Goal: Task Accomplishment & Management: Use online tool/utility

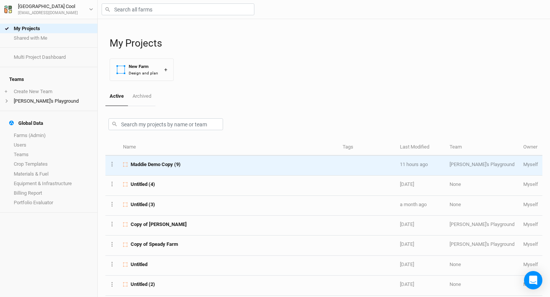
click at [155, 165] on span "Maddie Demo Copy (9)" at bounding box center [156, 164] width 50 height 7
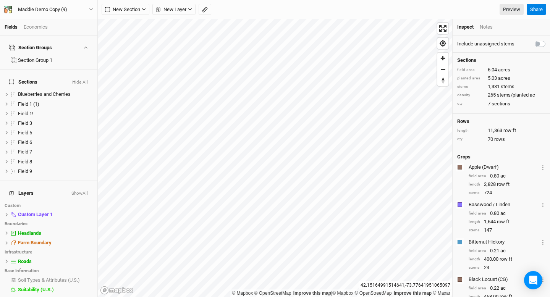
click at [39, 29] on div "Economics" at bounding box center [36, 27] width 24 height 7
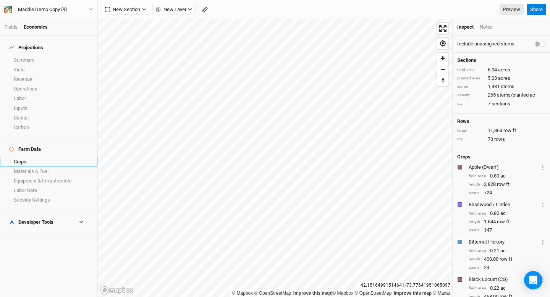
click at [24, 157] on link "Crops" at bounding box center [48, 162] width 97 height 10
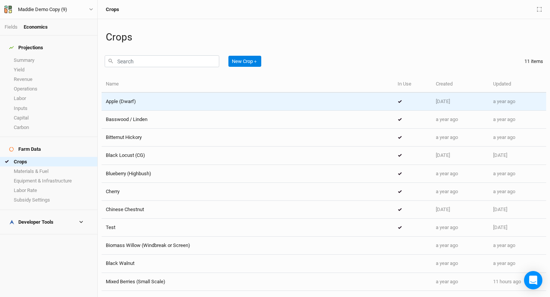
click at [130, 99] on span "Apple (Dwarf)" at bounding box center [121, 102] width 30 height 6
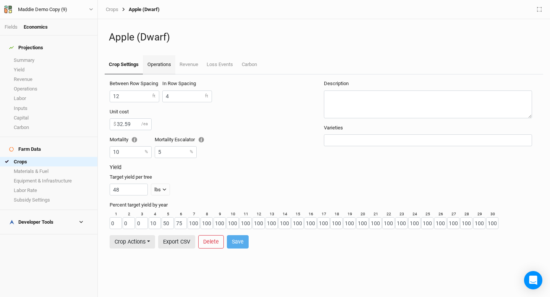
click at [149, 67] on link "Operations" at bounding box center [159, 64] width 32 height 19
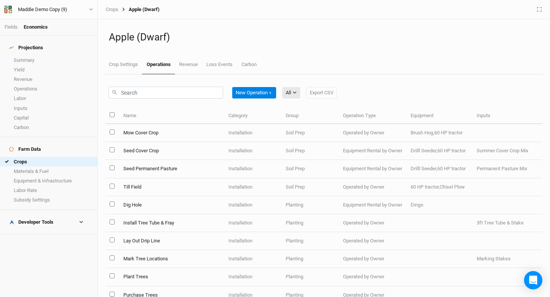
click at [134, 133] on td "Mow Cover Crop" at bounding box center [171, 133] width 105 height 18
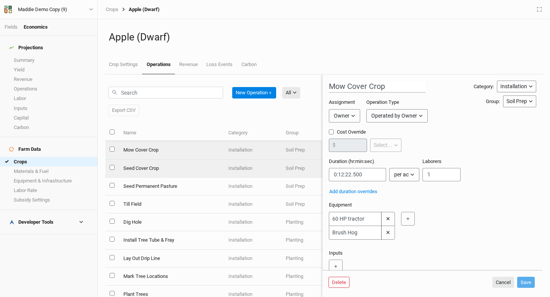
click at [133, 167] on td "Seed Cover Crop" at bounding box center [171, 169] width 105 height 18
type input "Seed Cover Crop"
type input "0:23:24"
click at [113, 149] on input "select this item" at bounding box center [112, 149] width 5 height 5
checkbox input "true"
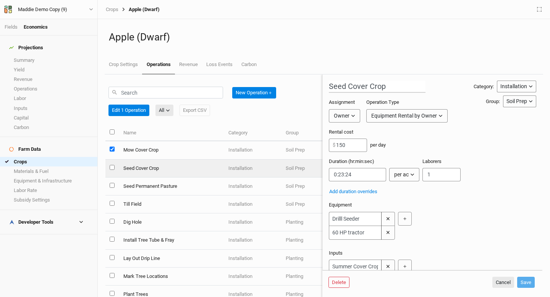
click at [112, 166] on input "select this item" at bounding box center [112, 167] width 5 height 5
checkbox input "true"
click at [136, 110] on button "Edit 2 Operations" at bounding box center [130, 110] width 44 height 11
type input "Multiple"
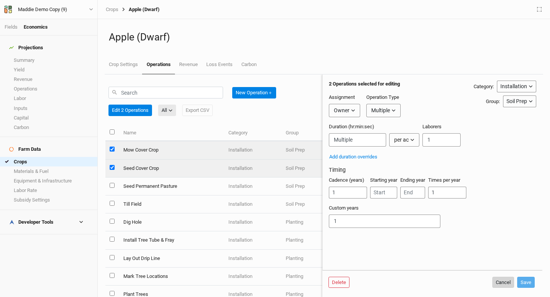
click at [501, 279] on button "Cancel" at bounding box center [503, 282] width 22 height 11
checkbox input "false"
